Goal: Transaction & Acquisition: Purchase product/service

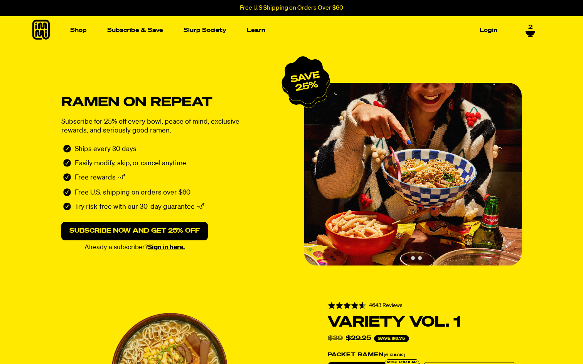
click at [532, 31] on icon at bounding box center [529, 32] width 9 height 5
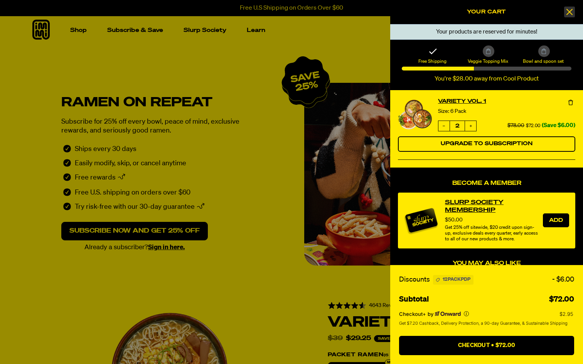
click at [554, 219] on button "Add" at bounding box center [556, 221] width 26 height 14
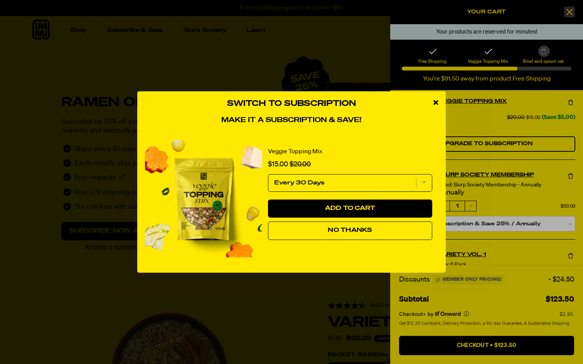
click at [435, 101] on icon "close modal" at bounding box center [435, 102] width 5 height 7
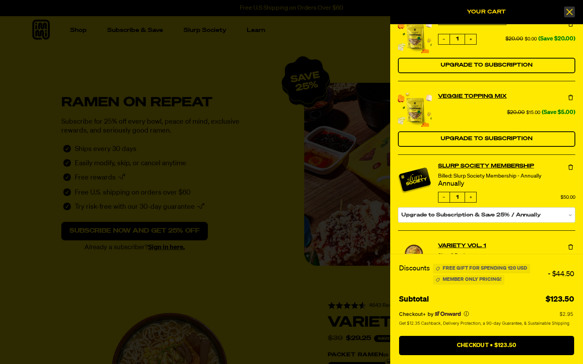
scroll to position [86, 0]
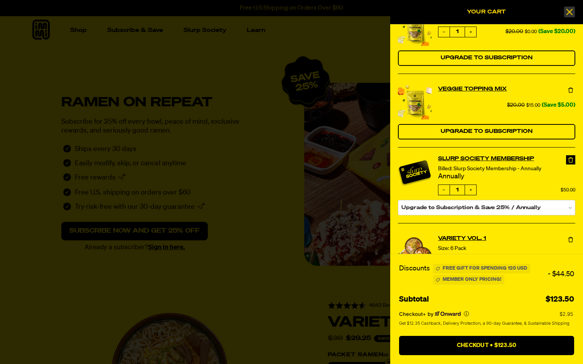
click at [569, 157] on icon at bounding box center [571, 160] width 8 height 8
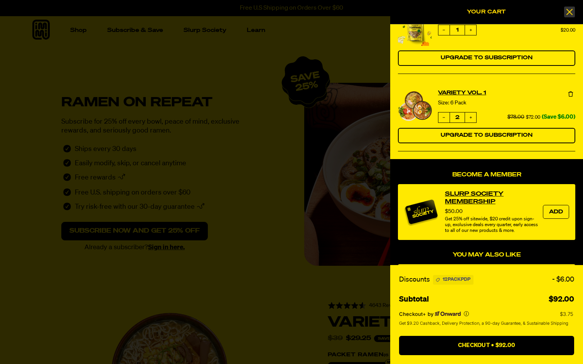
scroll to position [0, 0]
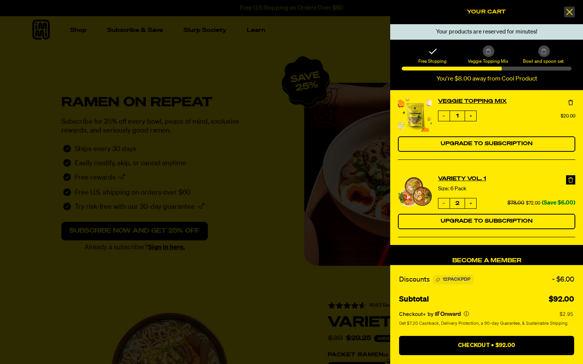
click at [570, 180] on icon at bounding box center [571, 180] width 8 height 8
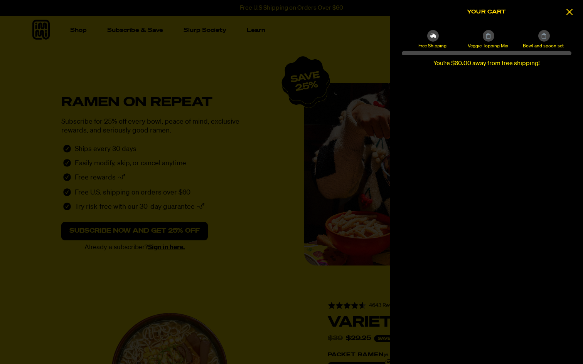
click at [542, 62] on p "You’re $60.00 away from free shipping!" at bounding box center [487, 64] width 170 height 10
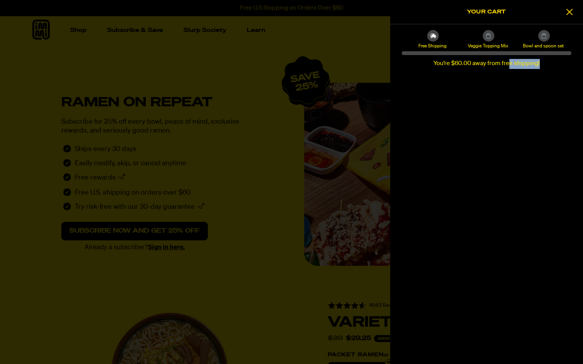
drag, startPoint x: 542, startPoint y: 63, endPoint x: 510, endPoint y: 66, distance: 32.1
click at [510, 66] on p "You’re $60.00 away from free shipping!" at bounding box center [487, 64] width 170 height 10
click at [567, 13] on icon at bounding box center [569, 12] width 6 height 6
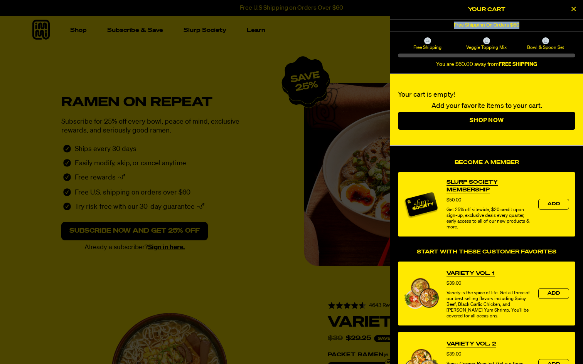
drag, startPoint x: 521, startPoint y: 24, endPoint x: 452, endPoint y: 24, distance: 69.4
click at [452, 24] on div "Free Shipping On Orders $60" at bounding box center [486, 26] width 193 height 12
copy div "Free Shipping On Orders $60"
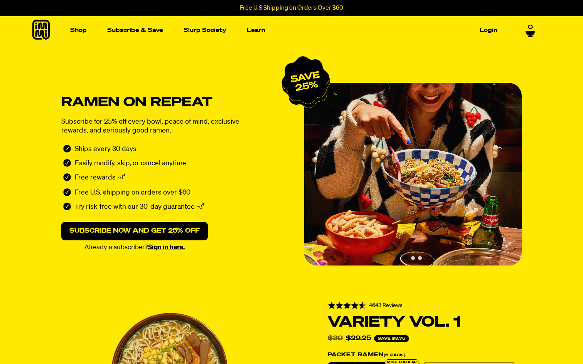
click at [528, 36] on icon at bounding box center [530, 36] width 5 height 1
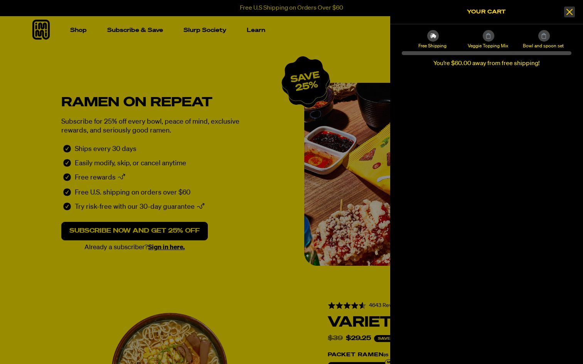
click at [569, 13] on icon at bounding box center [569, 11] width 8 height 9
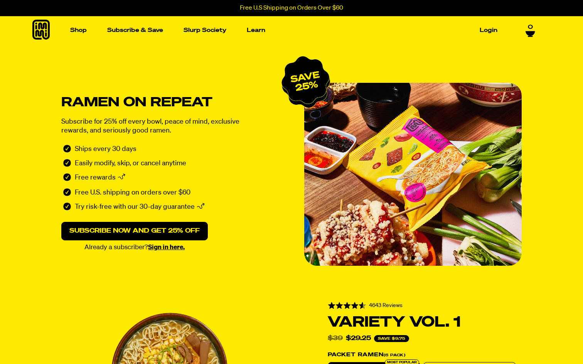
click at [526, 37] on div "Shop Packets Cups new Toppings" at bounding box center [291, 30] width 555 height 28
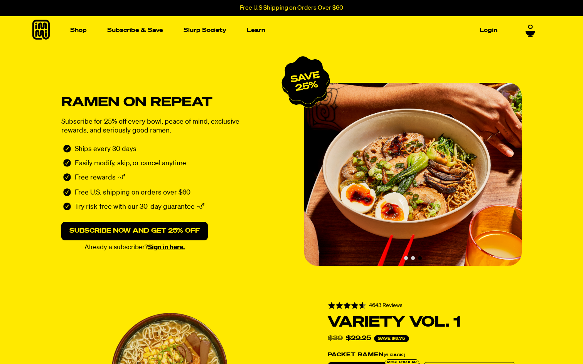
click at [529, 36] on icon at bounding box center [530, 36] width 5 height 1
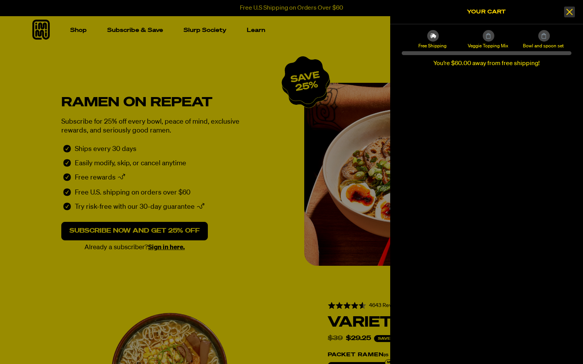
click at [568, 13] on icon at bounding box center [569, 11] width 8 height 9
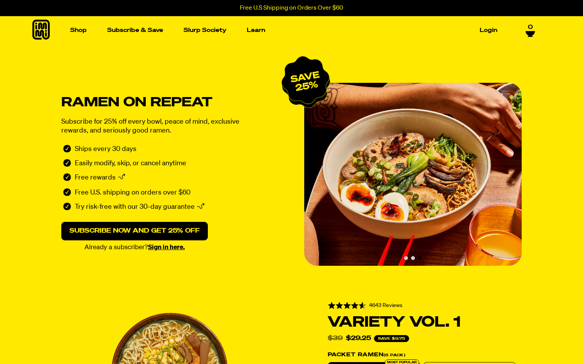
click at [532, 34] on icon at bounding box center [530, 34] width 10 height 6
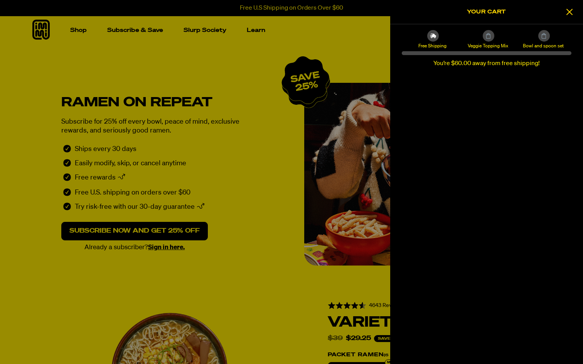
click at [305, 193] on div at bounding box center [291, 182] width 583 height 364
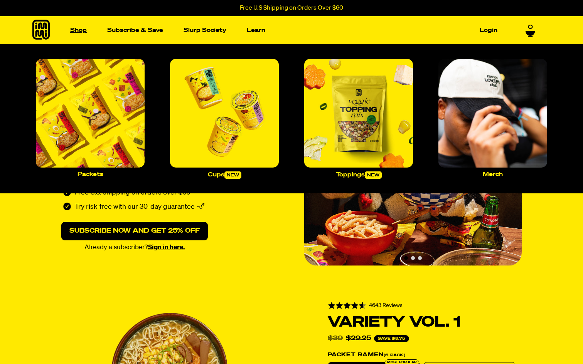
click at [81, 28] on link "Shop" at bounding box center [78, 30] width 23 height 12
click at [80, 124] on img "Main navigation" at bounding box center [90, 113] width 109 height 109
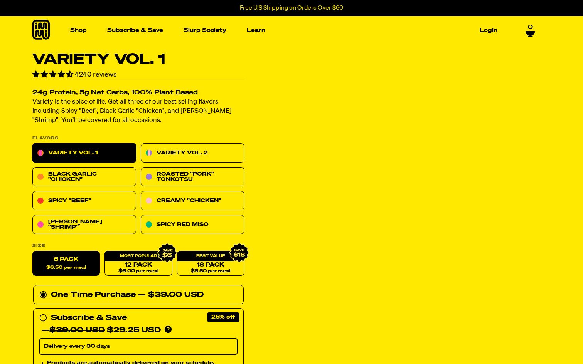
scroll to position [145, 0]
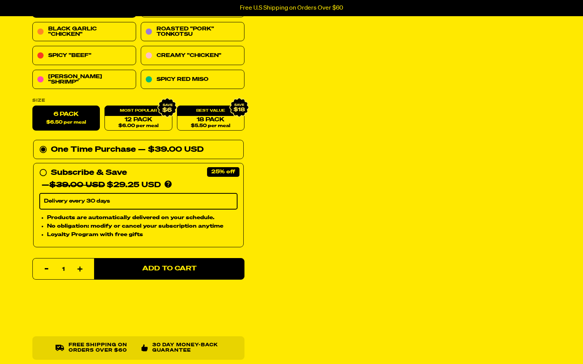
click at [168, 271] on span "Add to Cart" at bounding box center [169, 269] width 54 height 7
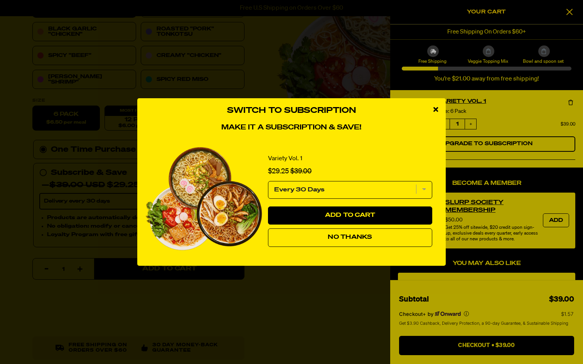
click at [434, 111] on icon "close modal" at bounding box center [435, 109] width 5 height 7
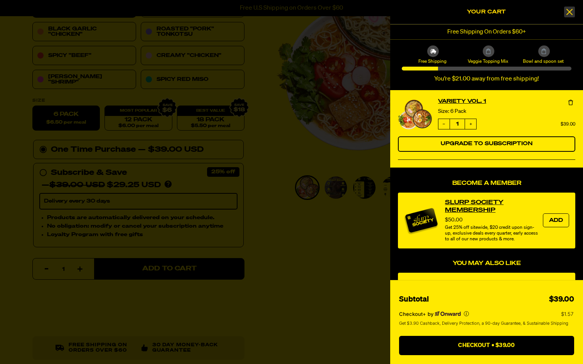
click at [571, 13] on icon at bounding box center [569, 11] width 8 height 9
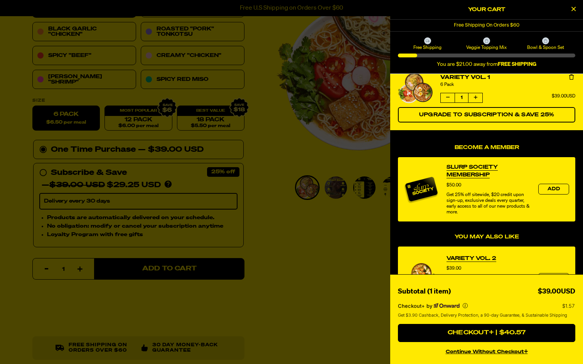
scroll to position [0, 0]
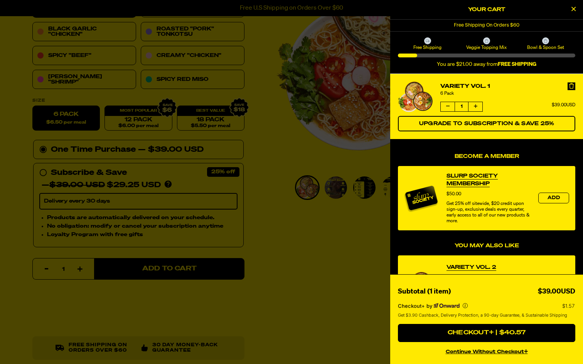
click at [572, 88] on icon "Remove Variety Vol. 1" at bounding box center [571, 85] width 5 height 5
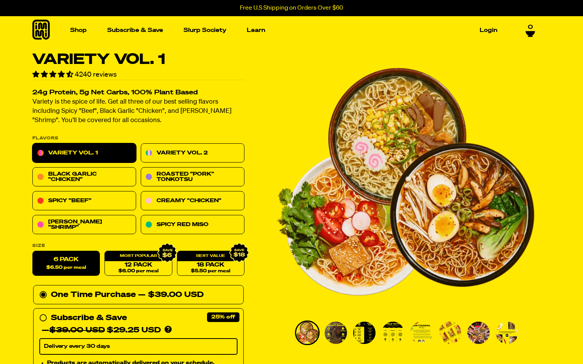
click at [531, 34] on icon at bounding box center [529, 33] width 9 height 5
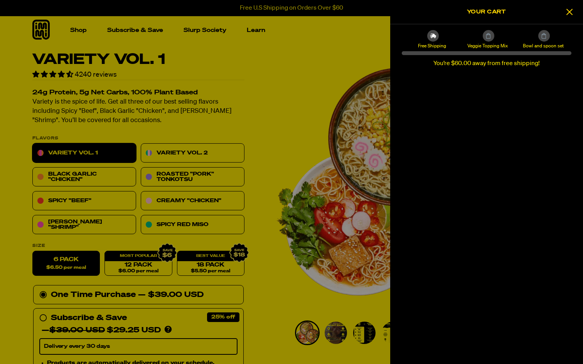
click at [479, 102] on div "Your cart is empty" at bounding box center [486, 219] width 193 height 289
